Goal: Task Accomplishment & Management: Use online tool/utility

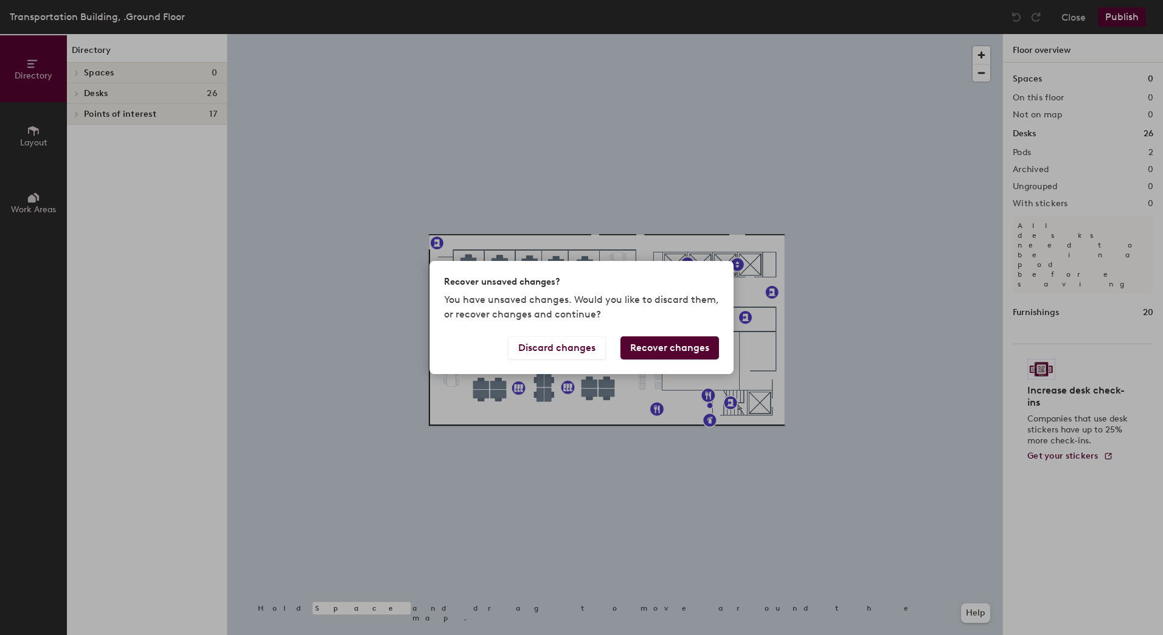
click at [614, 433] on div "Recover unsaved changes? You have unsaved changes. Would you like to discard th…" at bounding box center [581, 317] width 1163 height 635
click at [655, 346] on button "Recover changes" at bounding box center [670, 348] width 99 height 23
click at [575, 343] on button "Discard changes" at bounding box center [557, 348] width 98 height 23
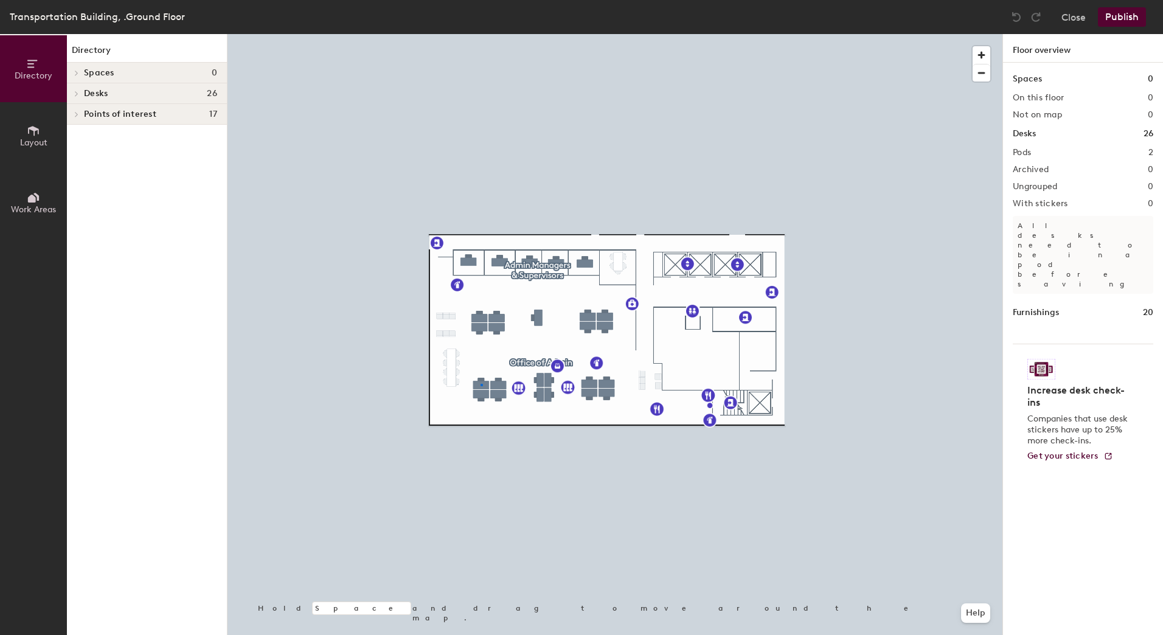
click at [481, 34] on div at bounding box center [615, 34] width 775 height 0
